Goal: Transaction & Acquisition: Obtain resource

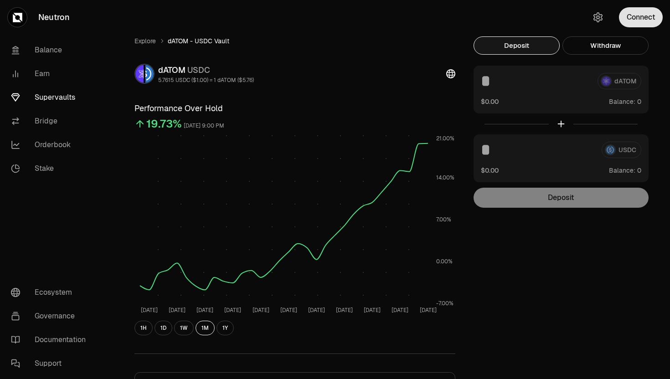
click at [622, 15] on button "Connect" at bounding box center [641, 17] width 44 height 20
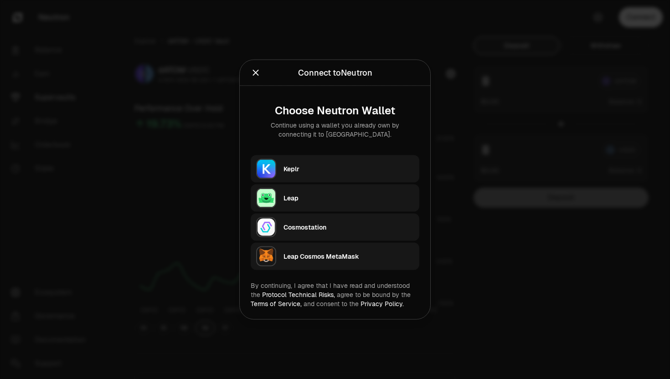
click at [330, 166] on div "Keplr" at bounding box center [348, 169] width 130 height 9
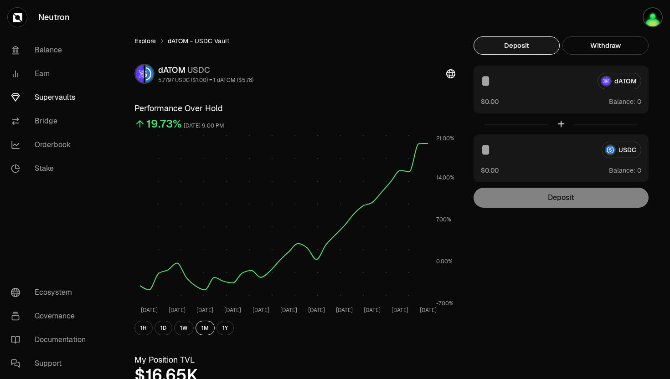
click at [136, 43] on link "Explore" at bounding box center [144, 40] width 21 height 9
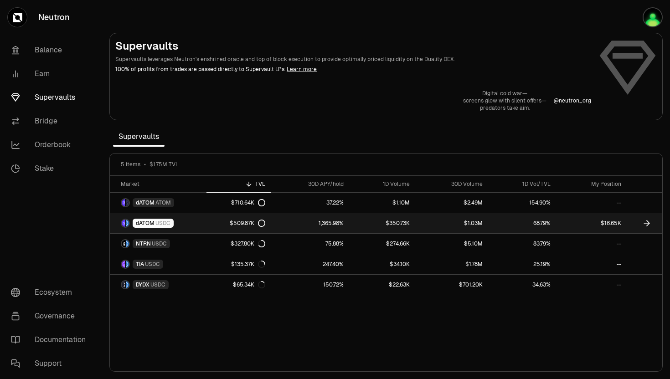
click at [149, 224] on span "dATOM" at bounding box center [145, 223] width 19 height 7
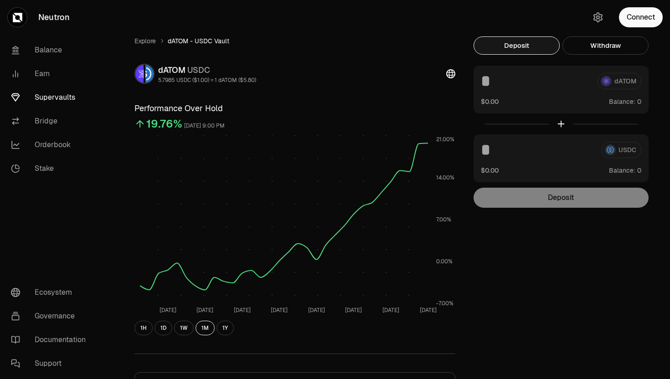
click at [626, 32] on div "Connect" at bounding box center [625, 17] width 87 height 35
click at [631, 24] on button "Connect" at bounding box center [641, 17] width 44 height 20
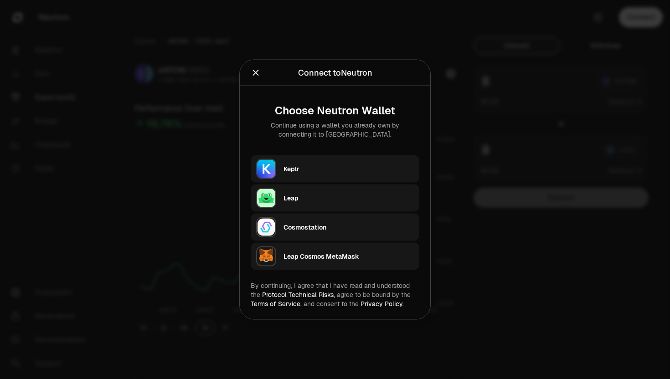
click at [314, 168] on div "Keplr" at bounding box center [348, 169] width 130 height 9
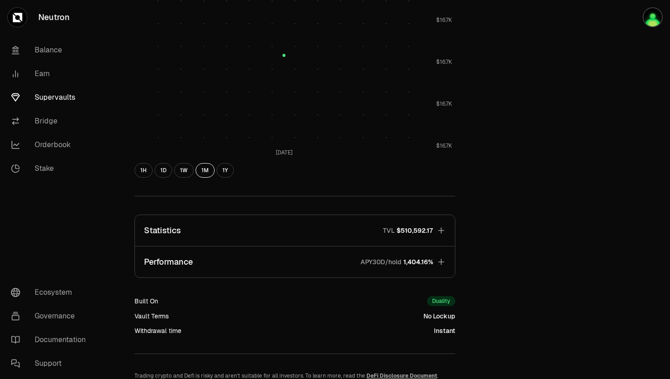
scroll to position [453, 0]
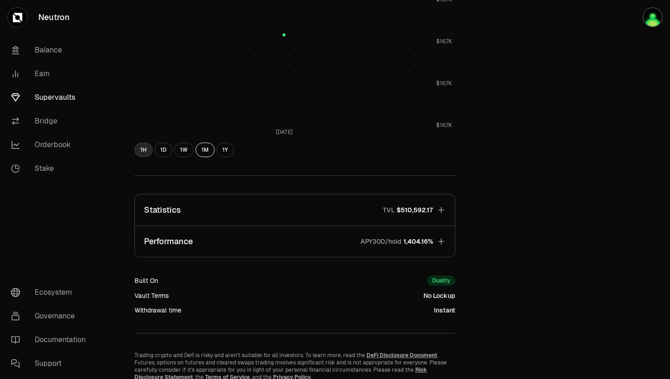
click at [143, 147] on button "1H" at bounding box center [143, 150] width 18 height 15
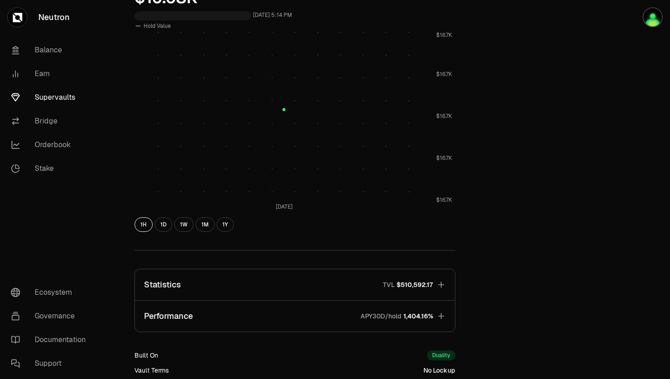
scroll to position [329, 0]
